Goal: Task Accomplishment & Management: Use online tool/utility

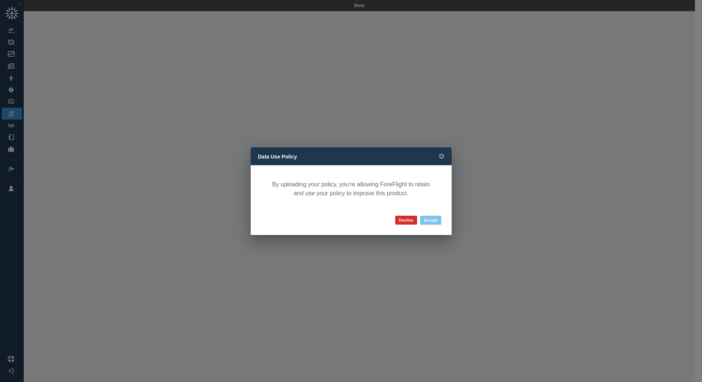
click at [436, 220] on button "Accept" at bounding box center [430, 220] width 21 height 9
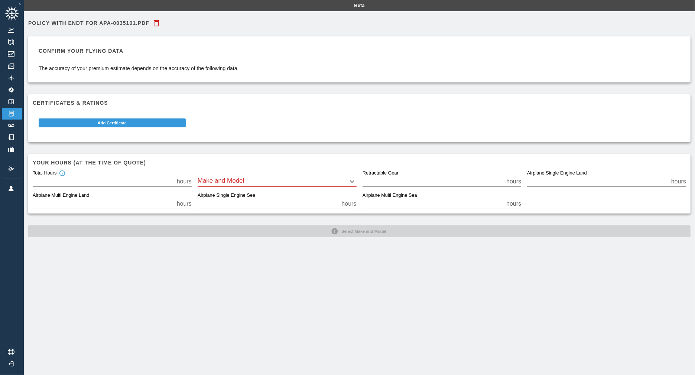
click at [248, 180] on body "Beta POLICY with ENDT for APA-0035101.pdf Confirm your flying data The accuracy…" at bounding box center [347, 187] width 695 height 375
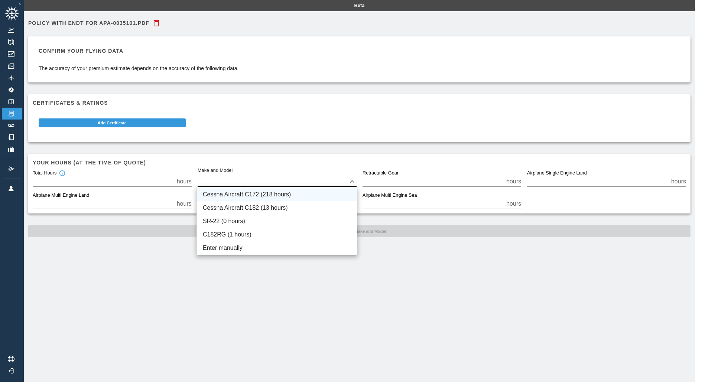
click at [231, 195] on li "Cessna Aircraft C172 (218 hours)" at bounding box center [277, 194] width 160 height 13
type input "****"
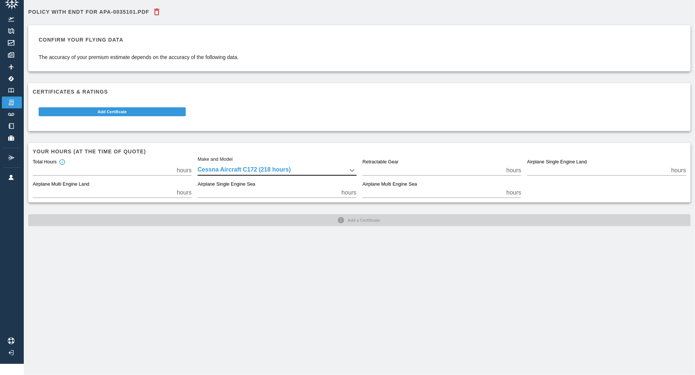
scroll to position [18, 0]
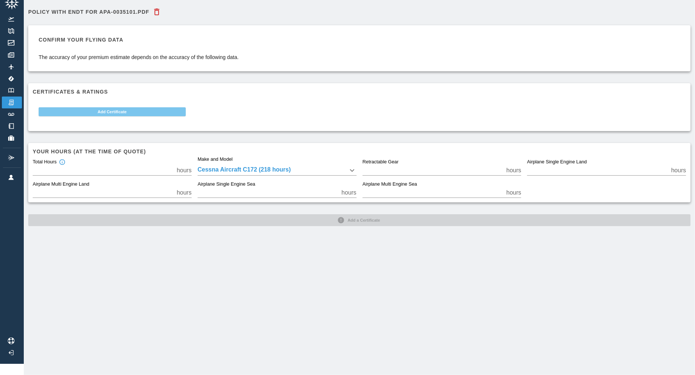
click at [153, 107] on button "Add Certificate" at bounding box center [112, 111] width 147 height 9
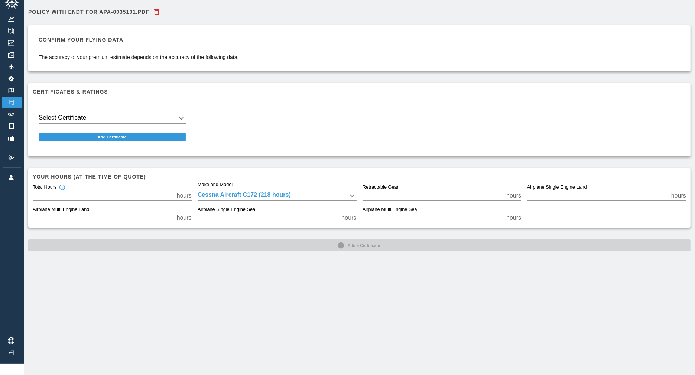
click at [121, 115] on body "Beta POLICY with ENDT for APA-0035101.pdf Confirm your flying data The accuracy…" at bounding box center [347, 176] width 695 height 375
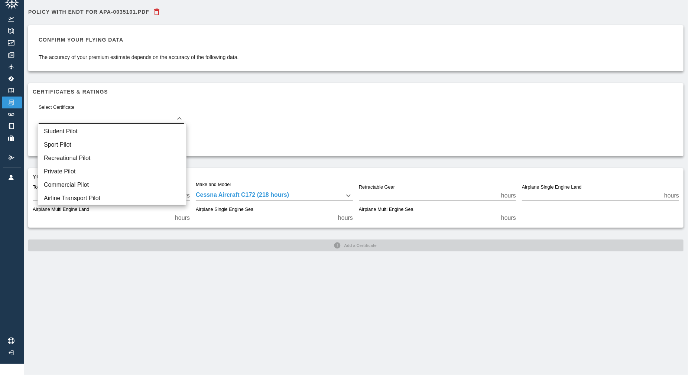
scroll to position [11, 0]
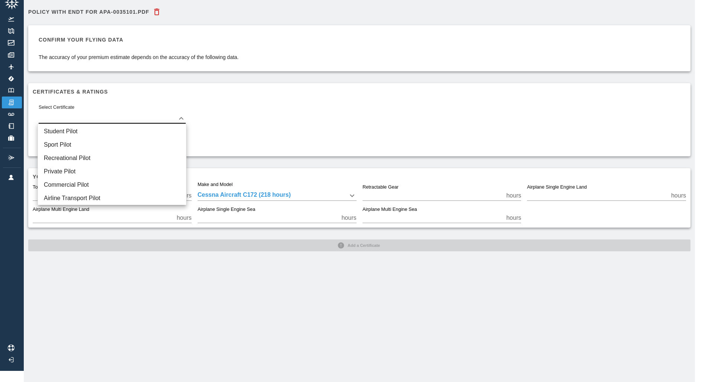
click at [209, 107] on div at bounding box center [351, 191] width 702 height 382
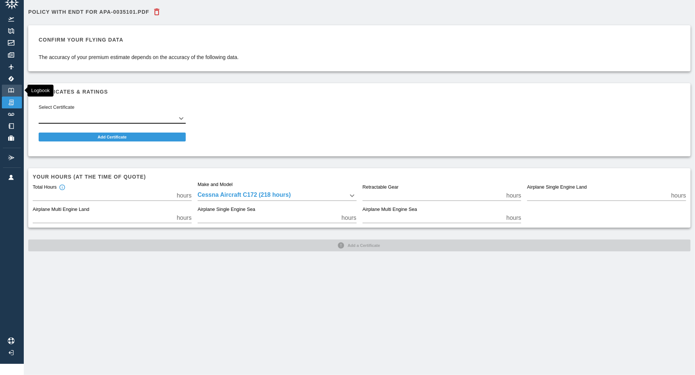
click at [6, 91] on link "Logbook" at bounding box center [12, 91] width 20 height 12
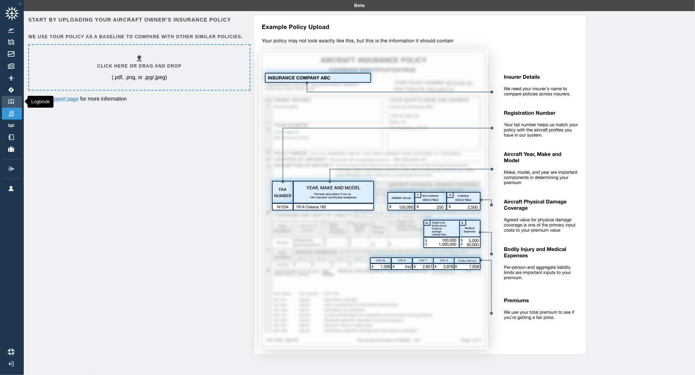
click at [10, 101] on img at bounding box center [11, 101] width 8 height 5
click at [9, 188] on img at bounding box center [11, 188] width 8 height 5
